Goal: Information Seeking & Learning: Learn about a topic

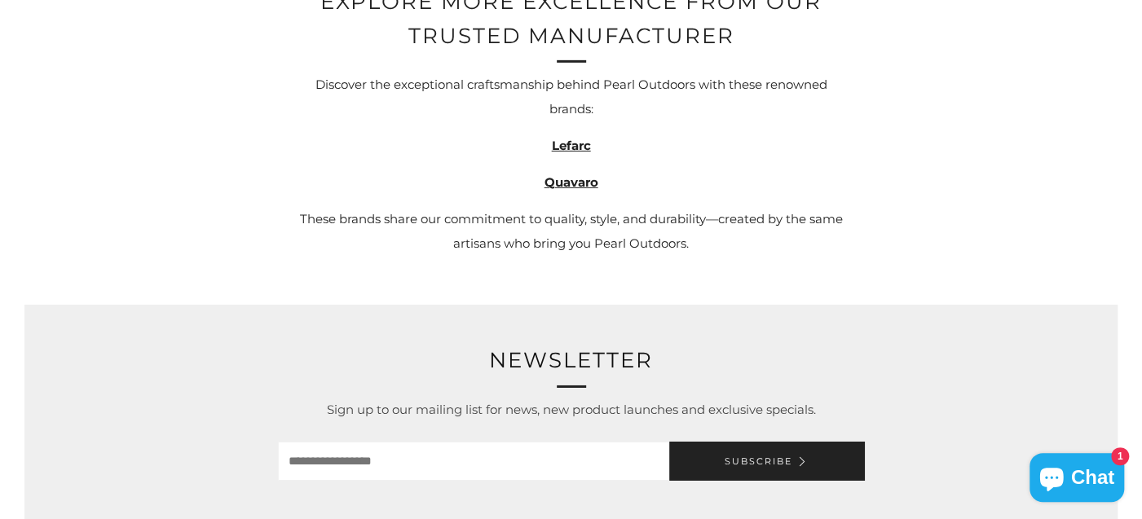
scroll to position [3186, 0]
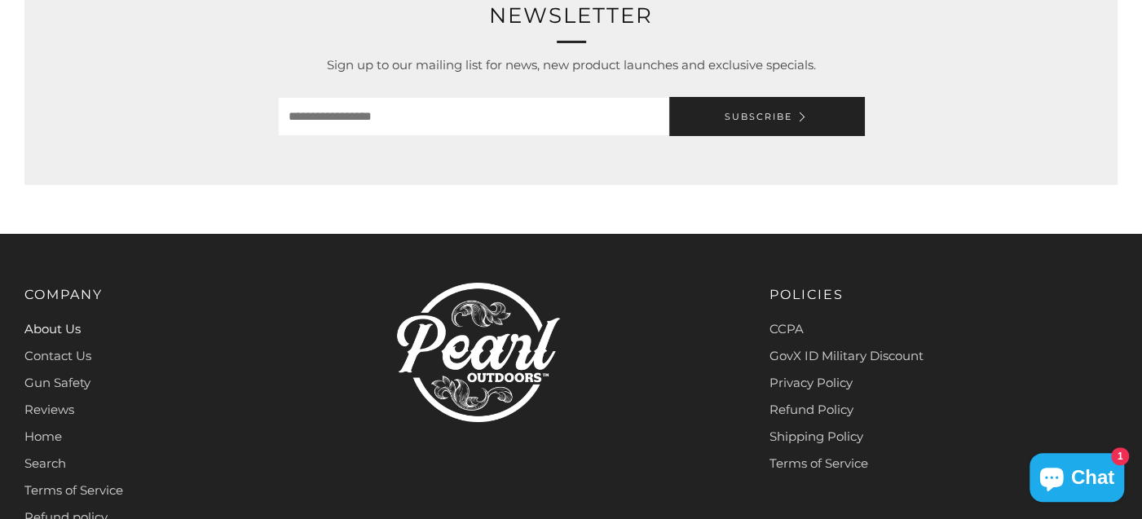
click at [77, 330] on link "About Us" at bounding box center [52, 328] width 56 height 15
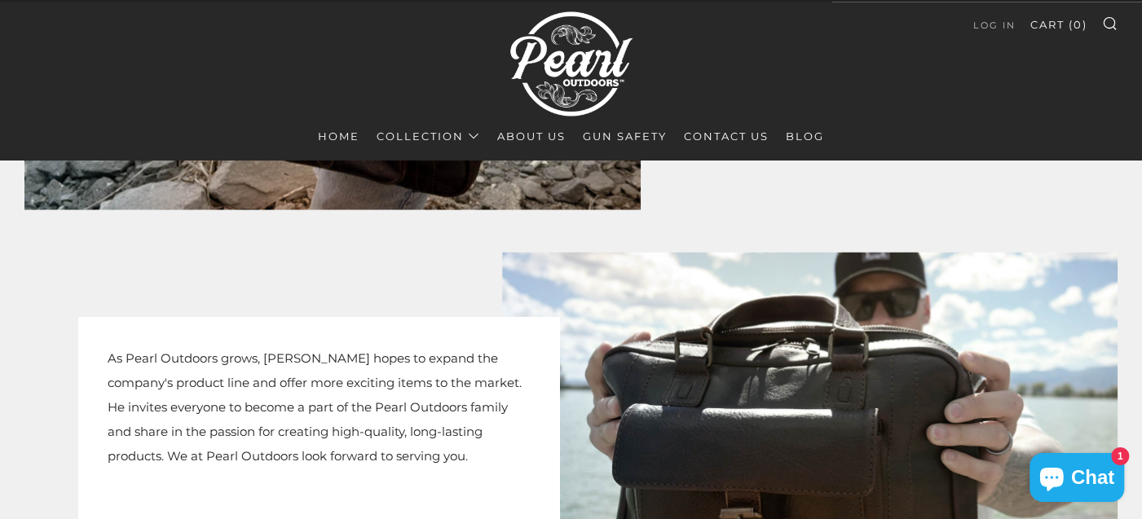
scroll to position [1464, 0]
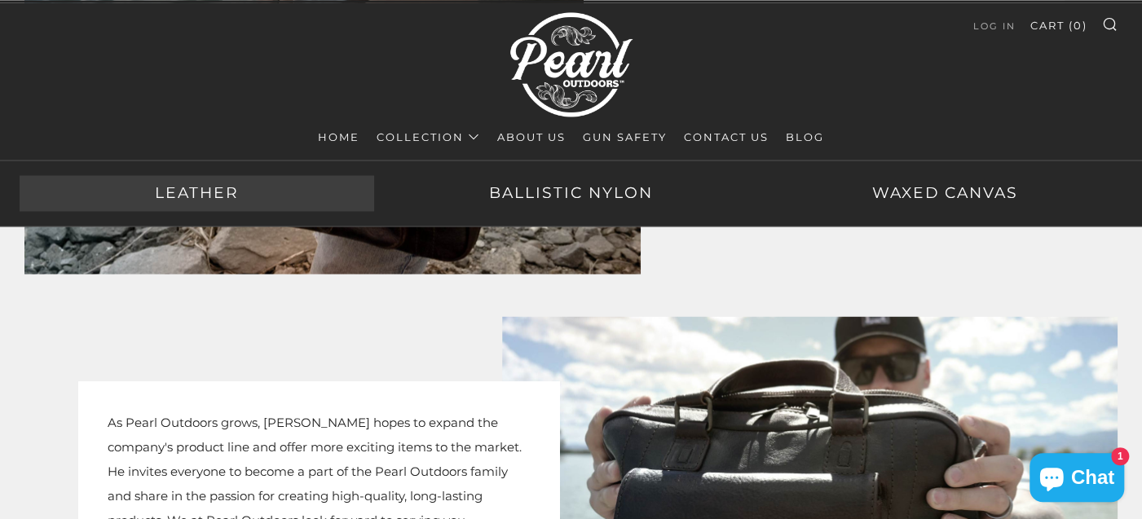
click at [230, 191] on link "Leather" at bounding box center [197, 193] width 355 height 36
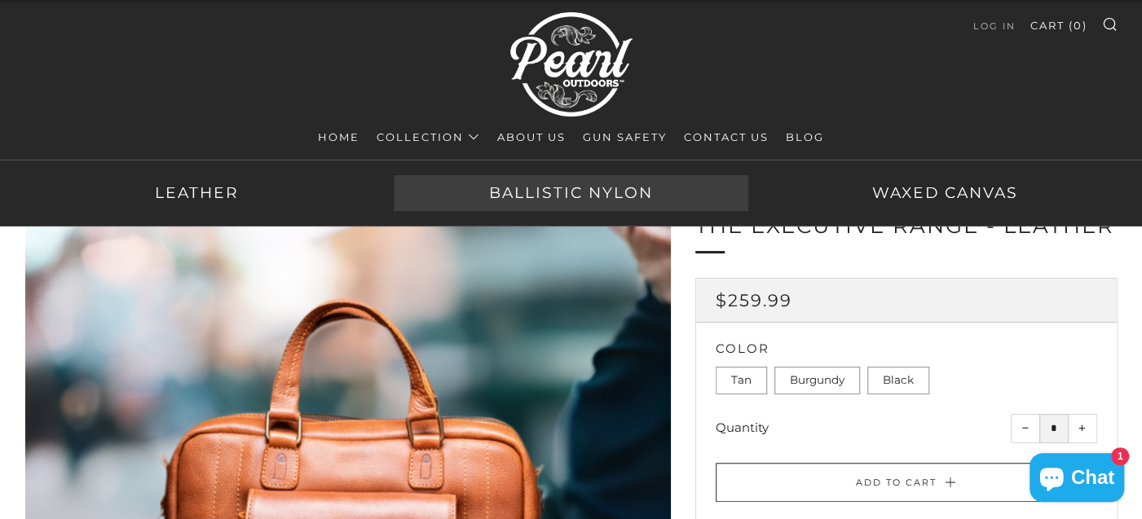
click at [550, 188] on link "Ballistic Nylon" at bounding box center [571, 193] width 355 height 36
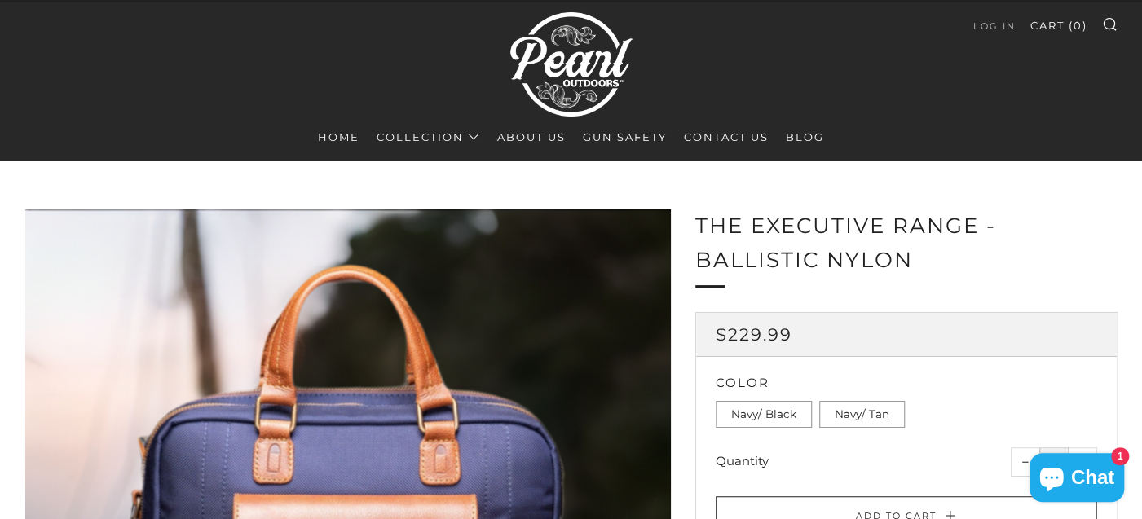
click at [654, 139] on link "Gun Safety" at bounding box center [625, 137] width 84 height 26
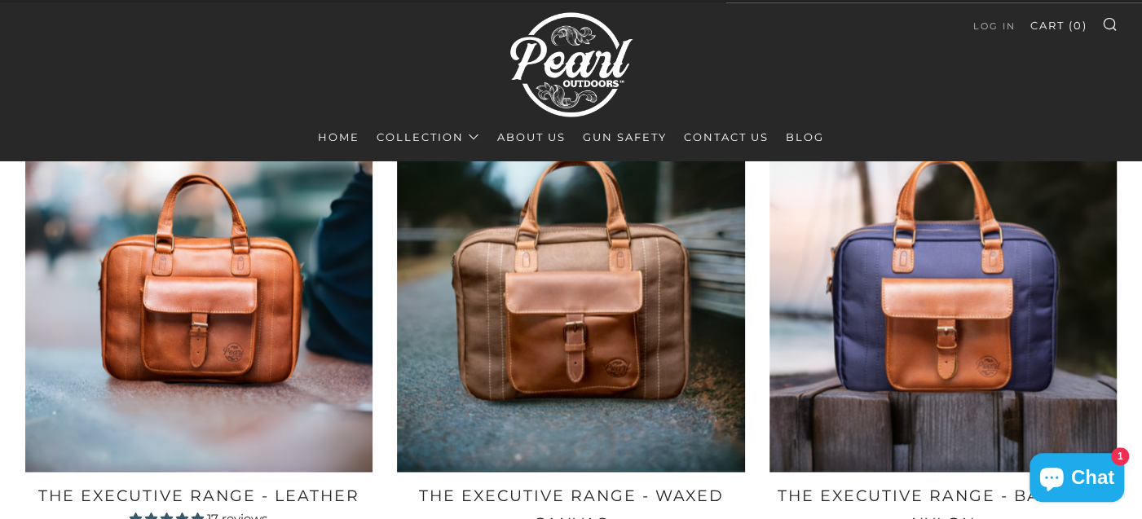
scroll to position [1205, 0]
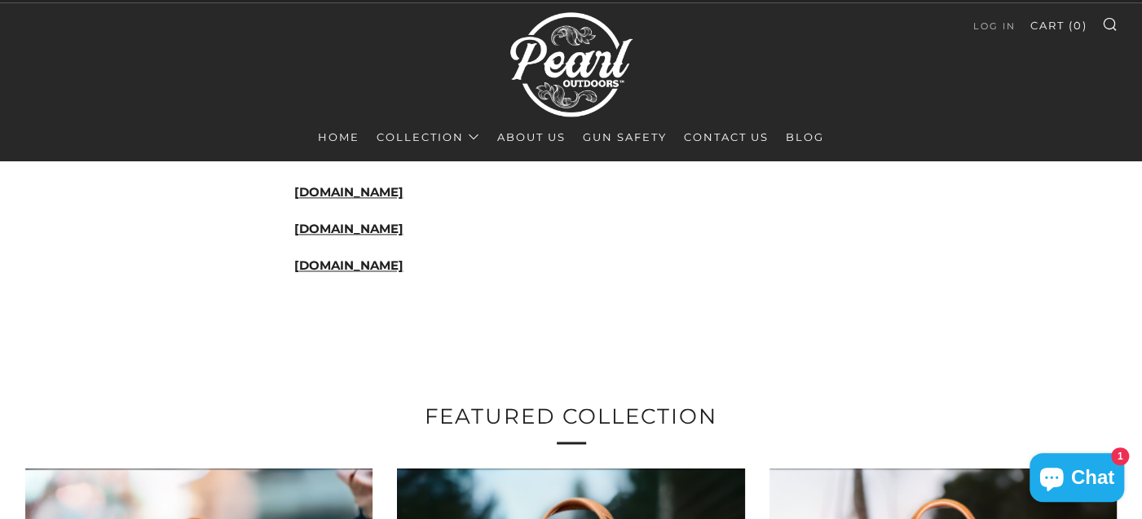
click at [355, 269] on link "[DOMAIN_NAME]" at bounding box center [348, 265] width 109 height 15
click at [382, 229] on link "[DOMAIN_NAME]" at bounding box center [348, 228] width 109 height 15
click at [404, 195] on link "[DOMAIN_NAME]" at bounding box center [348, 191] width 109 height 15
